Goal: Information Seeking & Learning: Learn about a topic

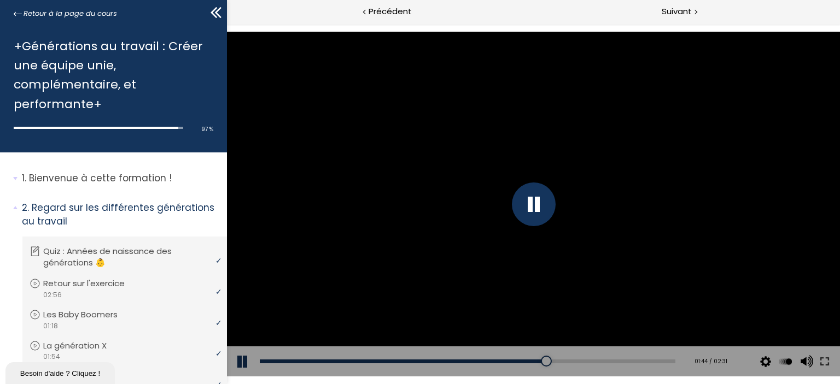
click at [380, 218] on div at bounding box center [532, 204] width 613 height 345
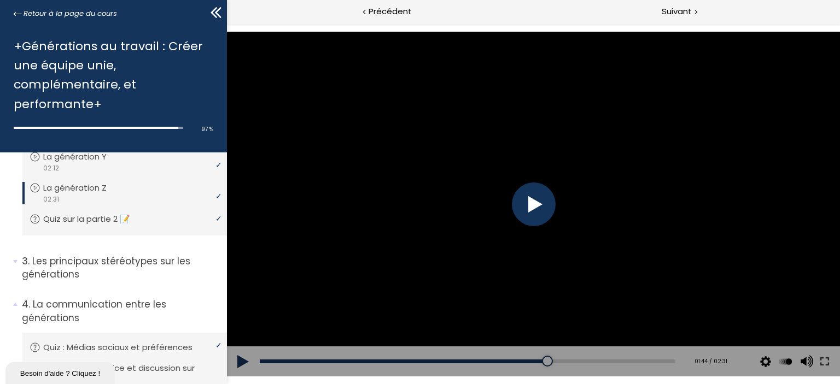
scroll to position [224, 0]
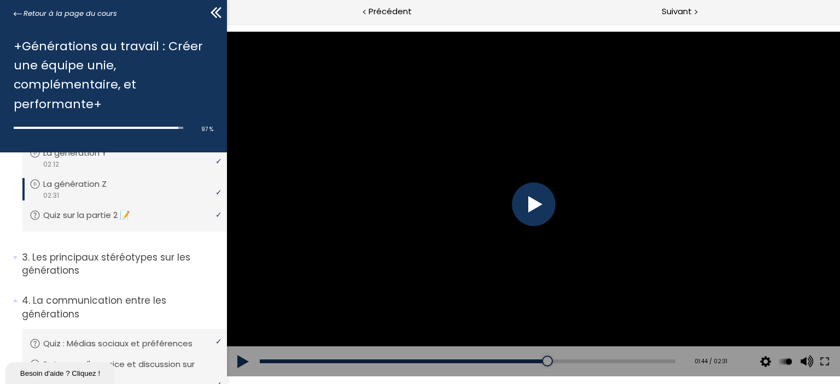
click at [147, 253] on p "Les principaux stéréotypes sur les générations" at bounding box center [120, 264] width 197 height 27
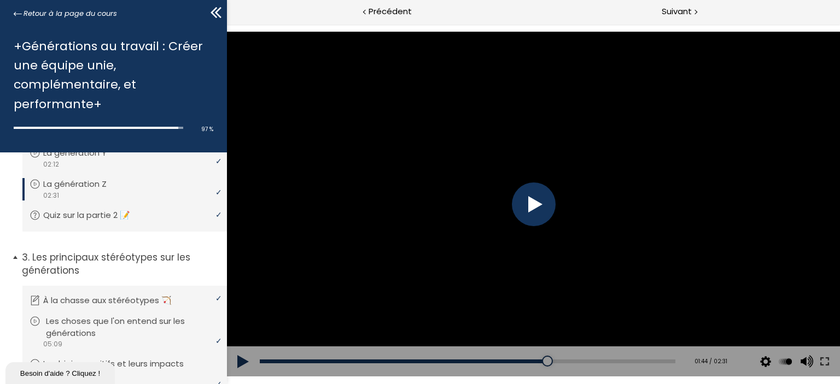
click at [133, 324] on p "Les choses que l'on entend sur les générations" at bounding box center [133, 327] width 174 height 24
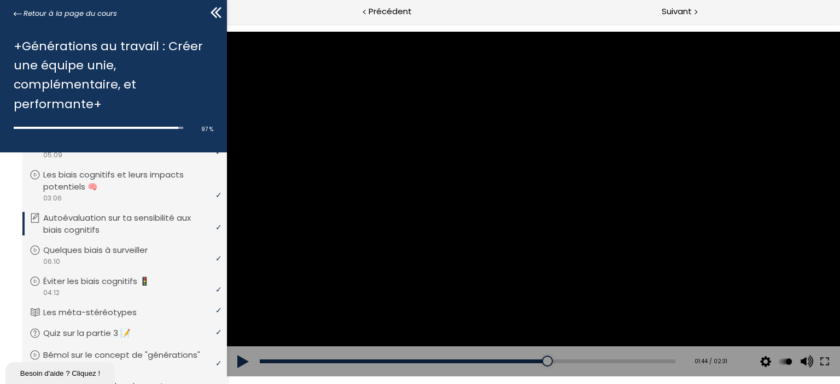
scroll to position [413, 0]
click at [159, 262] on div "video 06:10" at bounding box center [124, 261] width 188 height 10
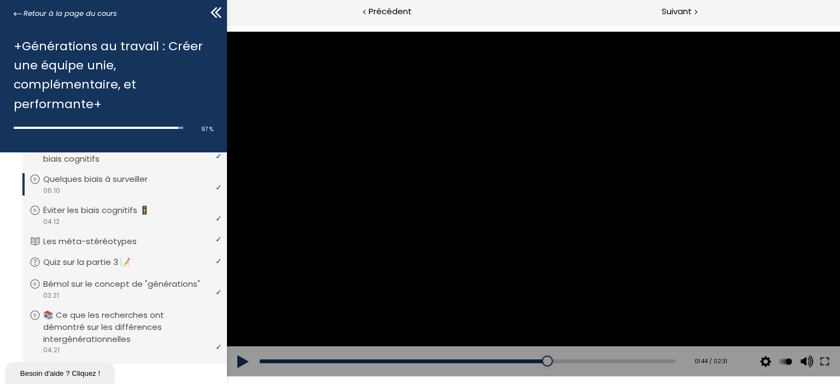
scroll to position [495, 0]
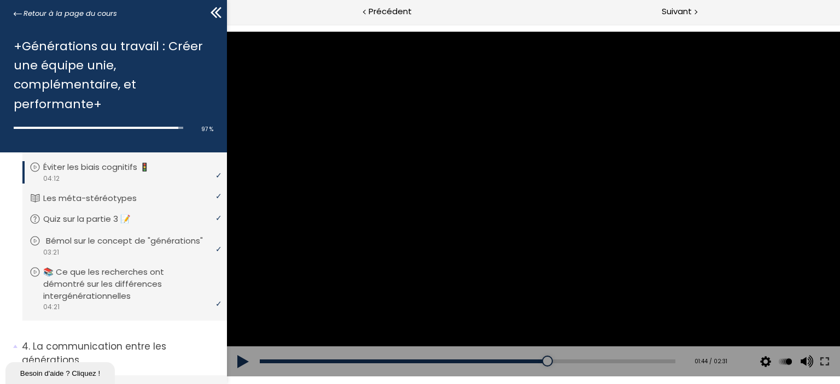
scroll to position [527, 0]
click at [697, 4] on div "Suivant" at bounding box center [686, 12] width 307 height 25
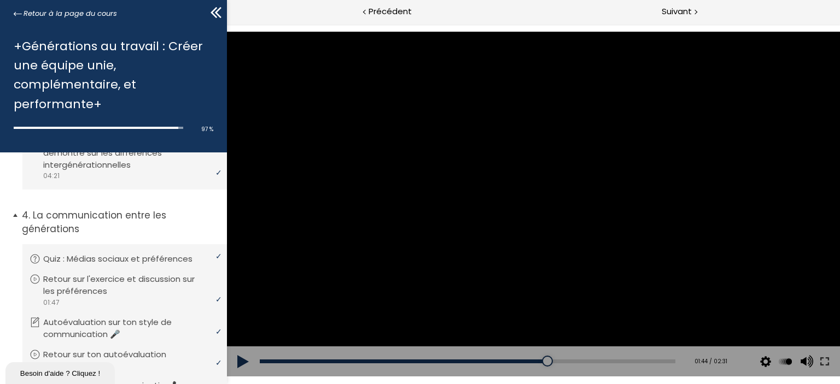
scroll to position [685, 0]
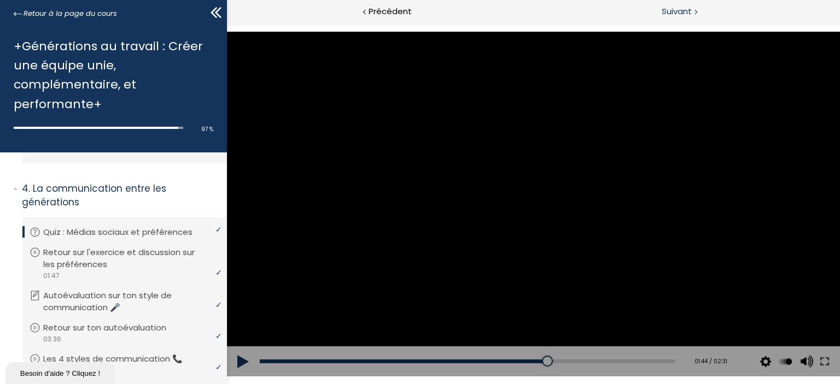
click at [671, 7] on span "Suivant" at bounding box center [677, 12] width 30 height 14
click at [663, 8] on span "Suivant" at bounding box center [677, 12] width 30 height 14
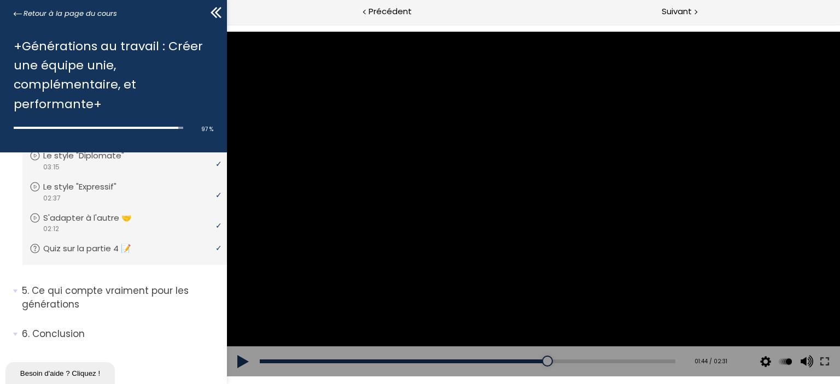
scroll to position [1018, 0]
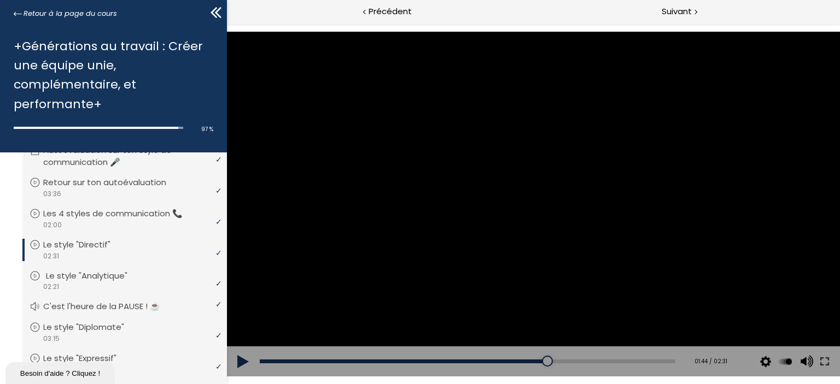
scroll to position [854, 0]
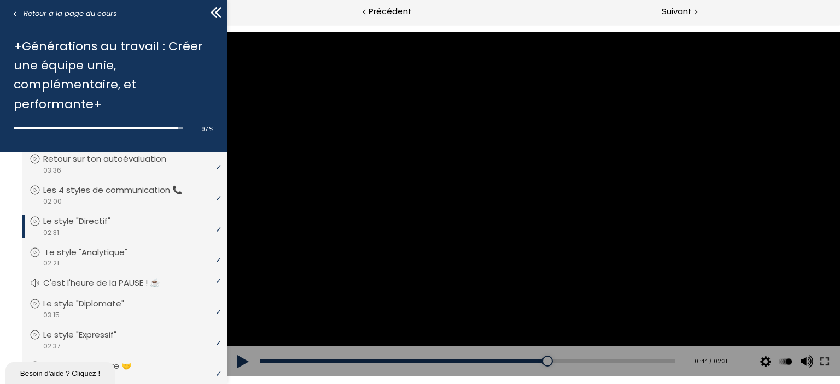
click at [126, 268] on div "video 02:21" at bounding box center [124, 263] width 188 height 10
click at [107, 310] on p "Le style "Diplomate"" at bounding box center [94, 304] width 97 height 12
click at [135, 341] on link "Le style "Expressif"" at bounding box center [124, 335] width 188 height 12
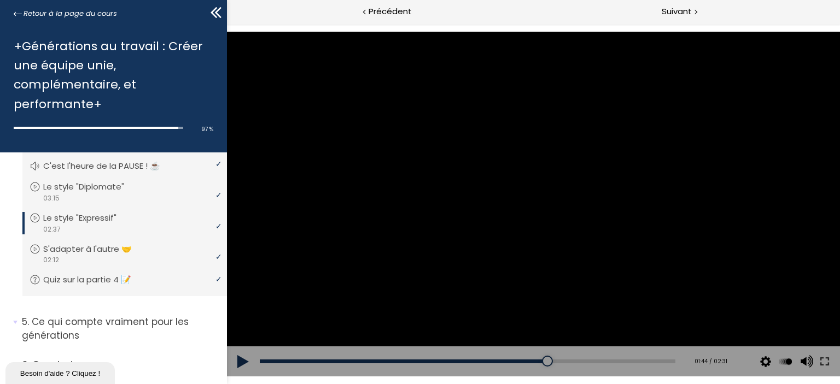
scroll to position [1018, 0]
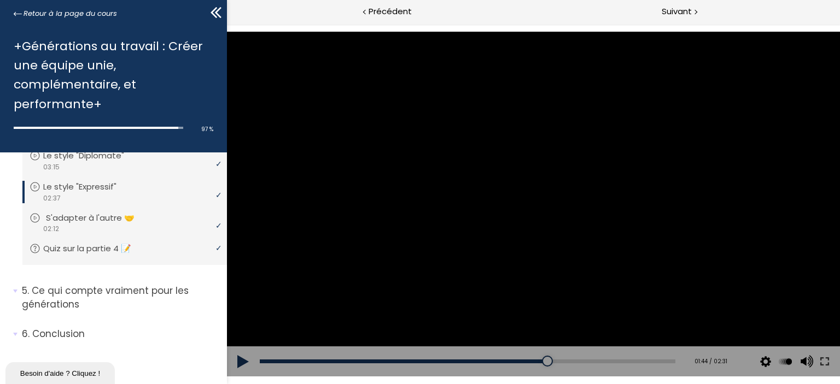
click at [157, 218] on link "S'adapter à l'autre 🤝" at bounding box center [124, 218] width 188 height 12
click at [658, 11] on div "Suivant" at bounding box center [686, 12] width 307 height 25
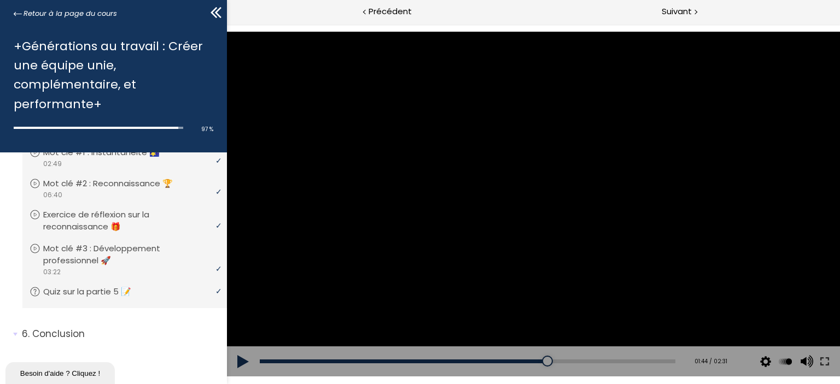
scroll to position [1089, 0]
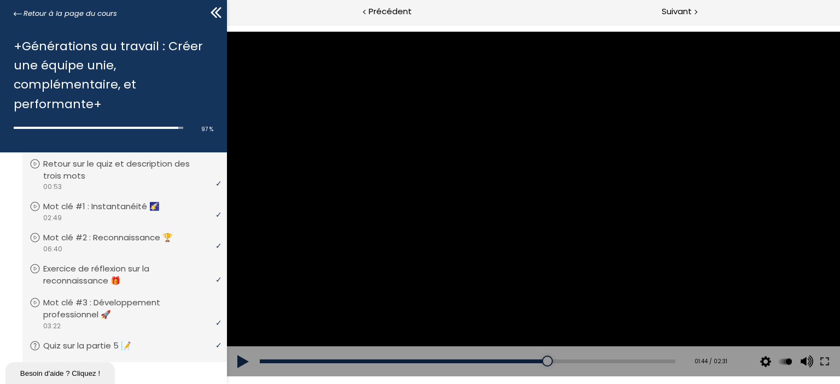
scroll to position [1362, 0]
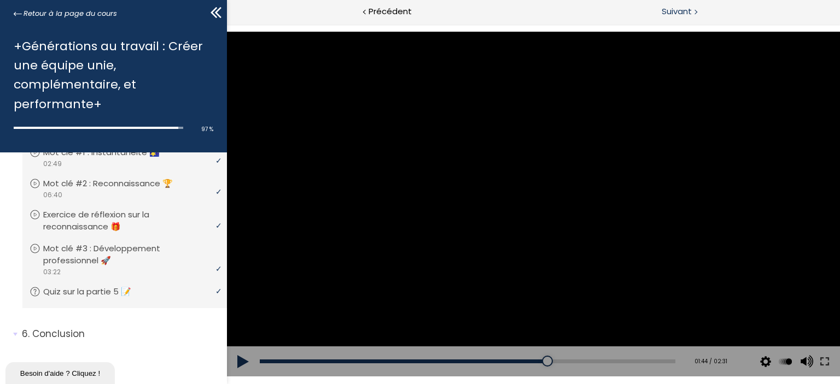
click at [686, 4] on div "Suivant" at bounding box center [686, 12] width 307 height 25
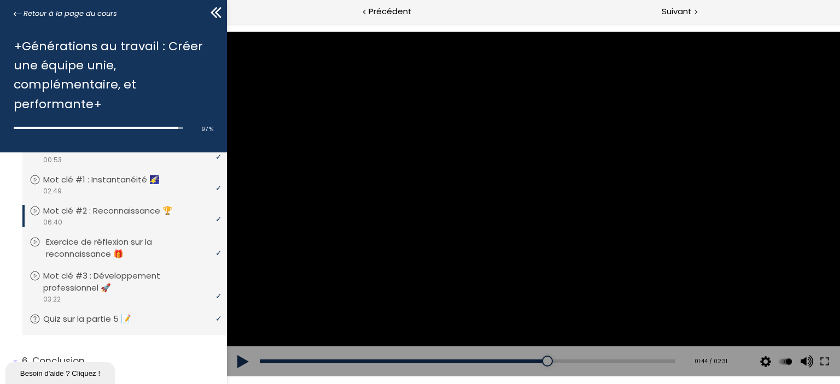
scroll to position [1318, 0]
click at [702, 7] on div "Suivant" at bounding box center [686, 12] width 307 height 25
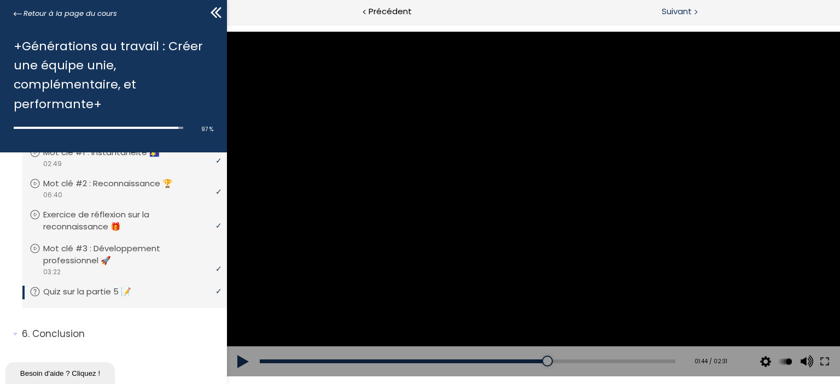
click at [673, 11] on span "Suivant" at bounding box center [677, 12] width 30 height 14
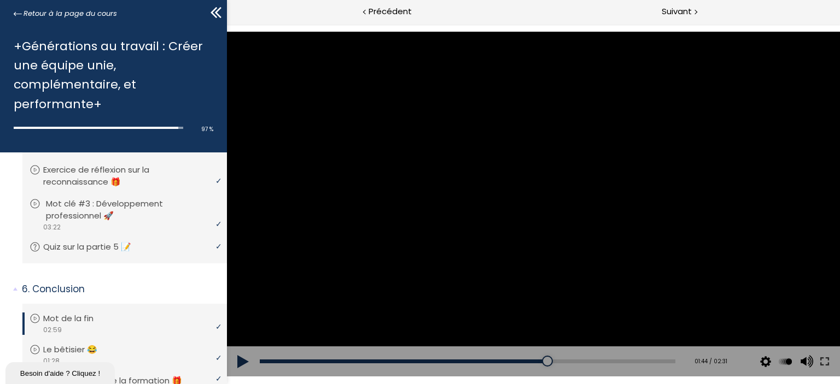
scroll to position [1471, 0]
